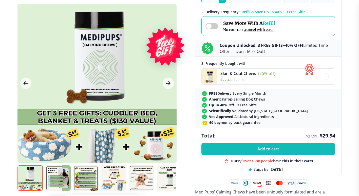
scroll to position [203, 0]
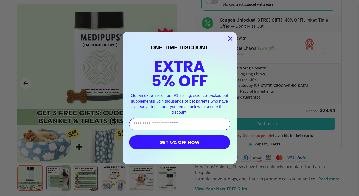
click at [58, 180] on div "Close dialog ONE-TIME DISCOUNT EXTRA 5% OFF Get an extra 5% off our #1 selling,…" at bounding box center [179, 98] width 359 height 196
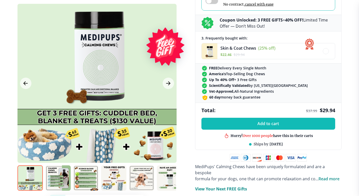
click at [58, 179] on img at bounding box center [57, 178] width 25 height 25
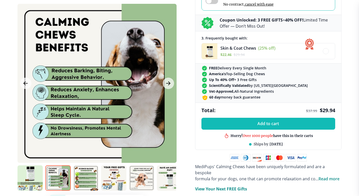
click at [87, 179] on img at bounding box center [85, 178] width 25 height 25
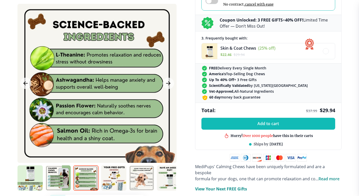
click at [120, 179] on img at bounding box center [113, 178] width 25 height 25
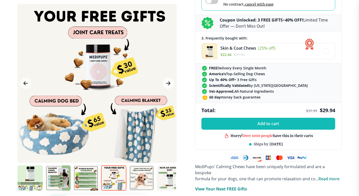
click at [142, 179] on img at bounding box center [141, 178] width 25 height 25
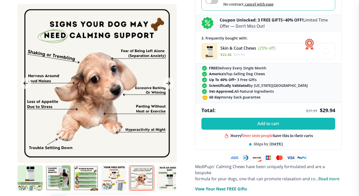
click at [93, 180] on img at bounding box center [85, 178] width 25 height 25
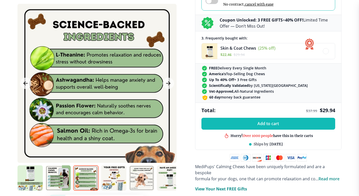
click at [53, 172] on img at bounding box center [57, 178] width 25 height 25
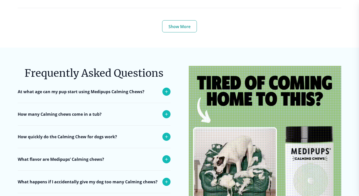
scroll to position [1927, 0]
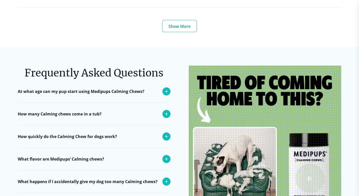
click at [166, 90] on icon at bounding box center [166, 91] width 3 height 3
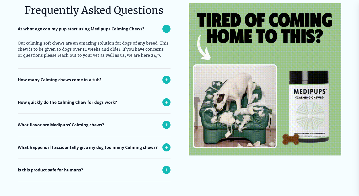
scroll to position [1977, 0]
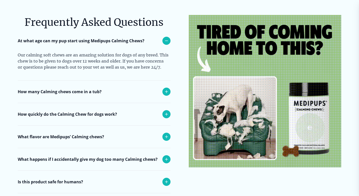
click at [165, 111] on icon at bounding box center [167, 114] width 6 height 6
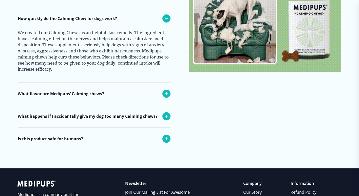
scroll to position [2079, 0]
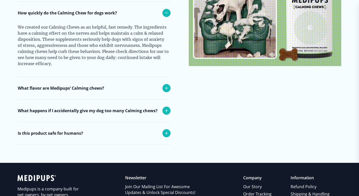
click at [164, 108] on icon at bounding box center [167, 111] width 6 height 6
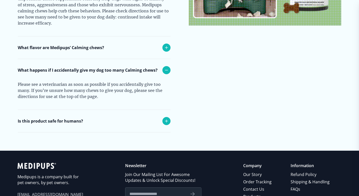
scroll to position [2130, 0]
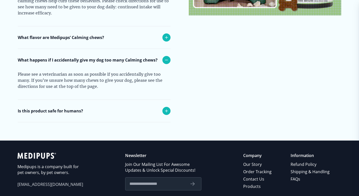
click at [43, 108] on p "Is this product safe for humans?" at bounding box center [50, 111] width 65 height 6
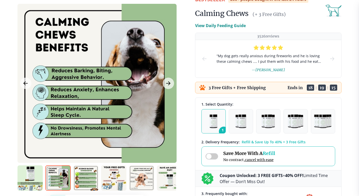
scroll to position [0, 0]
